Goal: Navigation & Orientation: Find specific page/section

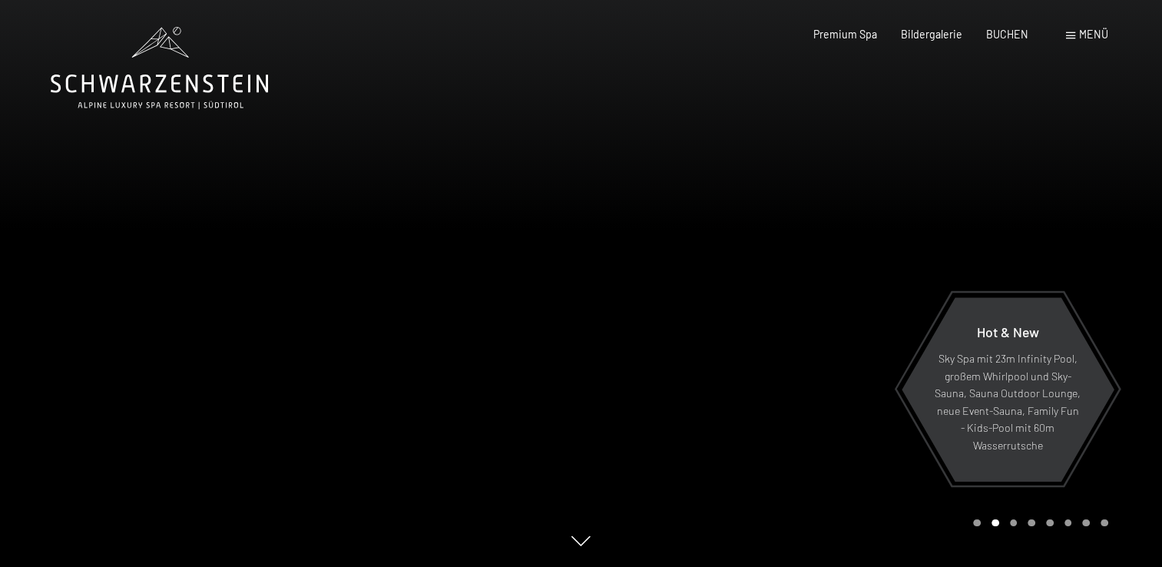
click at [975, 527] on div at bounding box center [871, 283] width 581 height 567
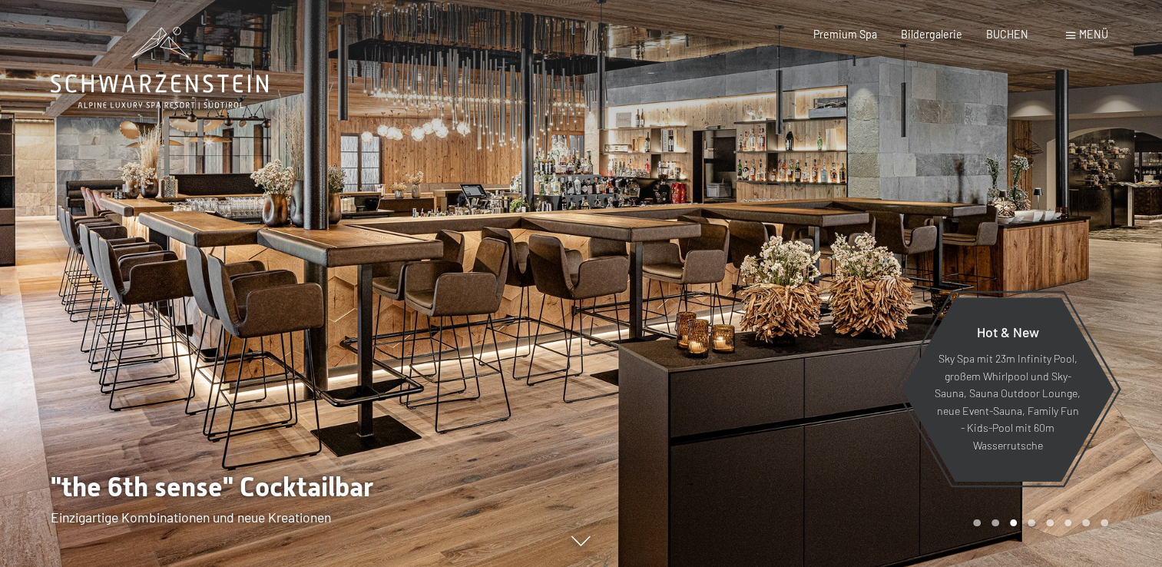
click at [1014, 527] on div at bounding box center [871, 283] width 581 height 567
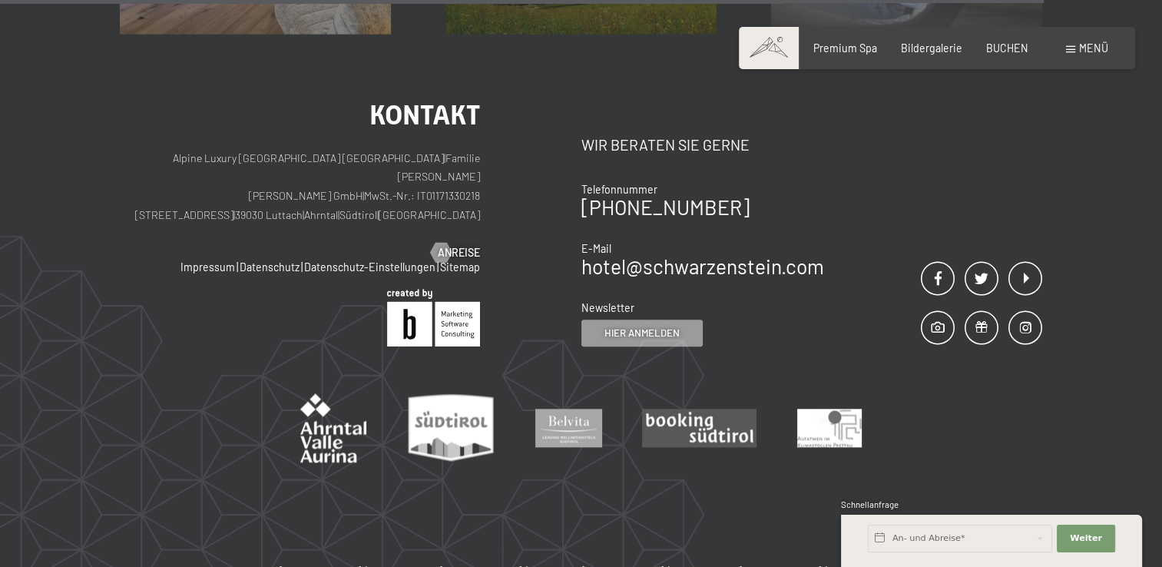
scroll to position [6723, 0]
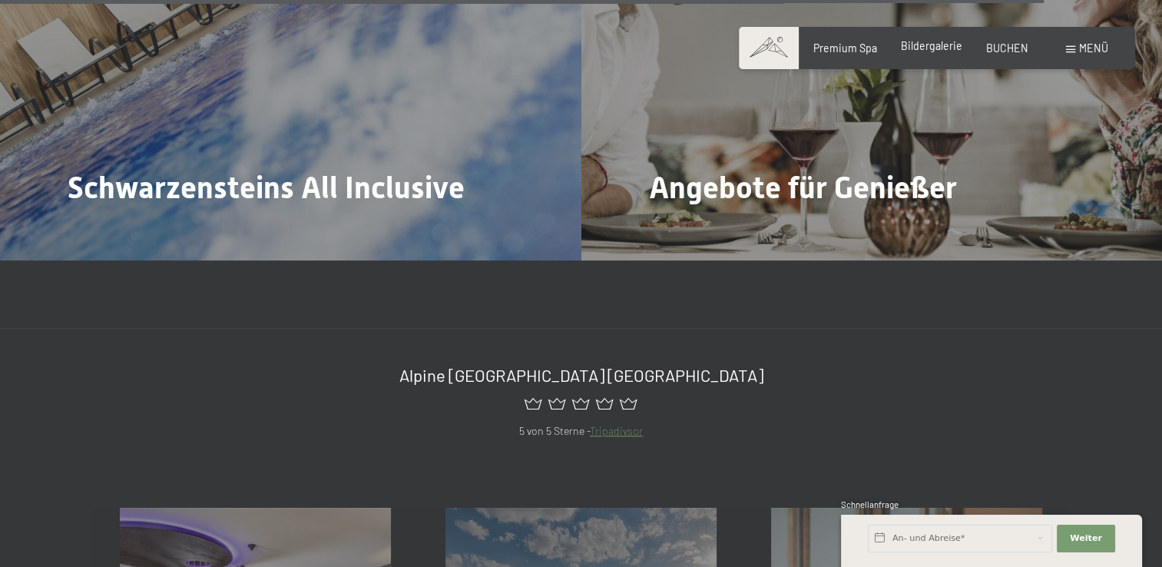
click at [938, 44] on span "Bildergalerie" at bounding box center [931, 45] width 61 height 13
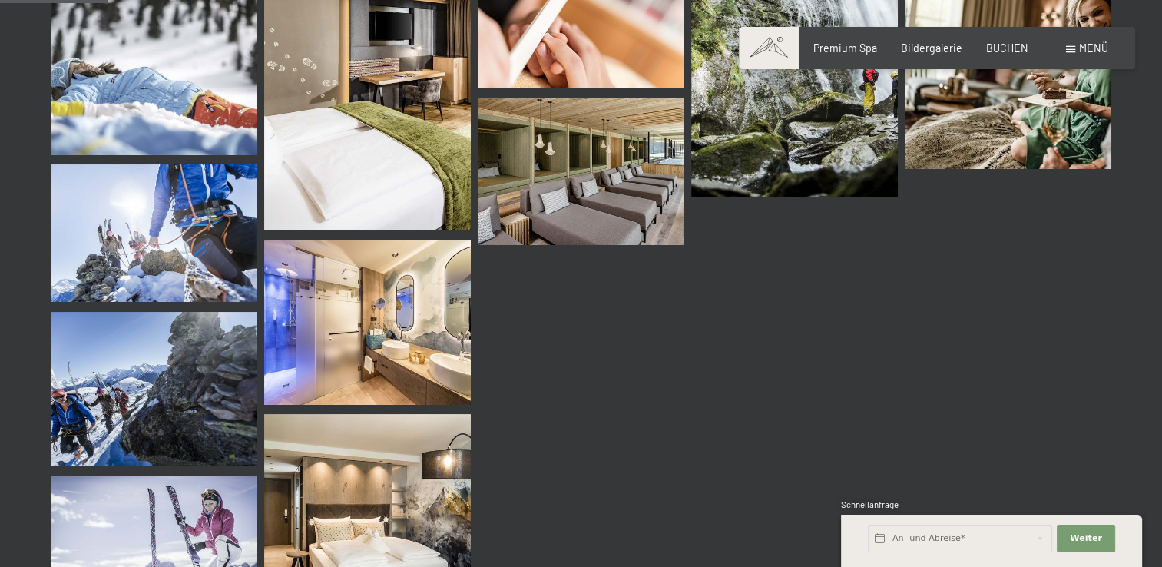
scroll to position [1534, 0]
